Goal: Task Accomplishment & Management: Manage account settings

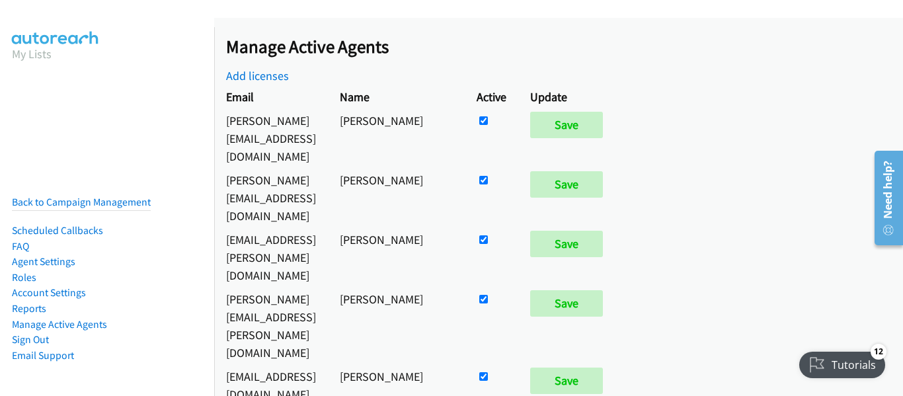
scroll to position [1197, 0]
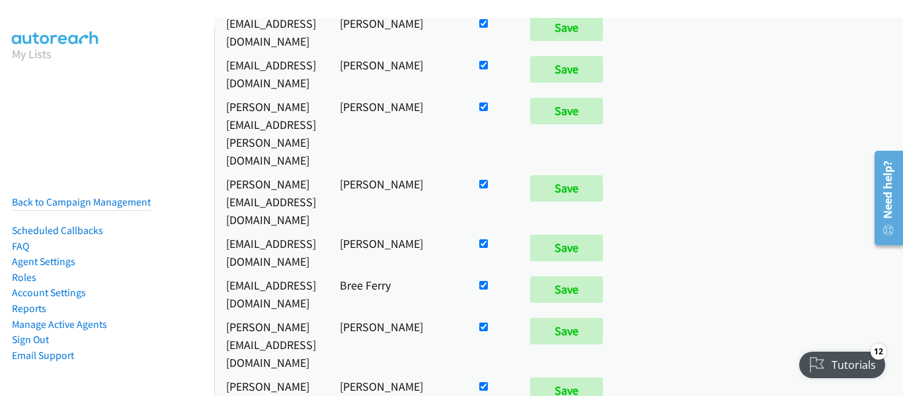
checkbox input "false"
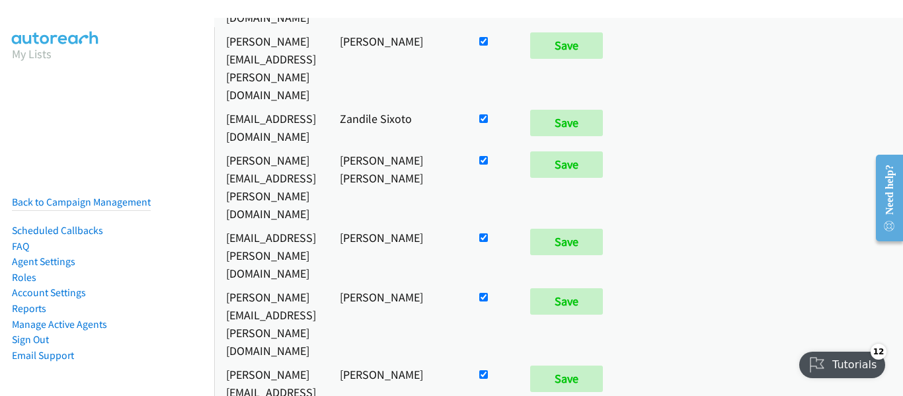
scroll to position [1197, 0]
click at [46, 152] on nav "My Lists Back to Campaign Management Scheduled Callbacks FAQ Agent Settings Rol…" at bounding box center [107, 225] width 215 height 396
drag, startPoint x: 857, startPoint y: 98, endPoint x: 494, endPoint y: 6, distance: 374.9
click at [857, 98] on div "Saved Manage Active Agents Add licenses Email Name Active Update [PERSON_NAME][…" at bounding box center [558, 207] width 689 height 378
